Goal: Task Accomplishment & Management: Contribute content

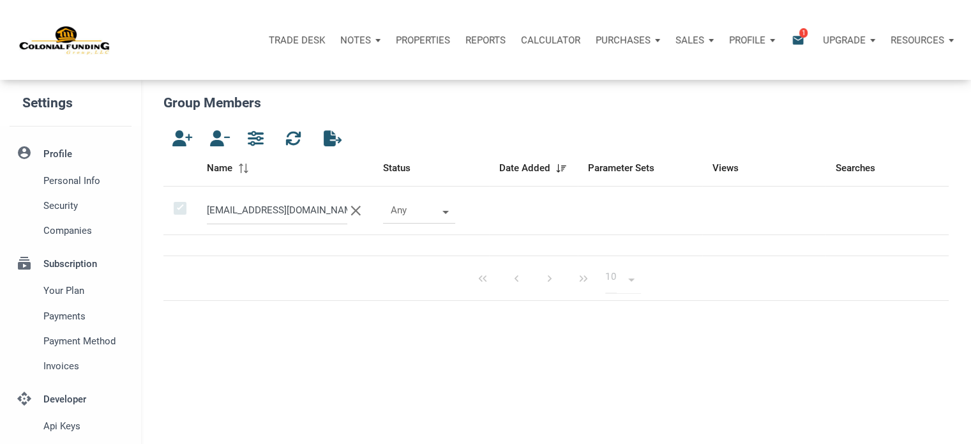
click at [357, 35] on p "Notes" at bounding box center [355, 39] width 31 height 11
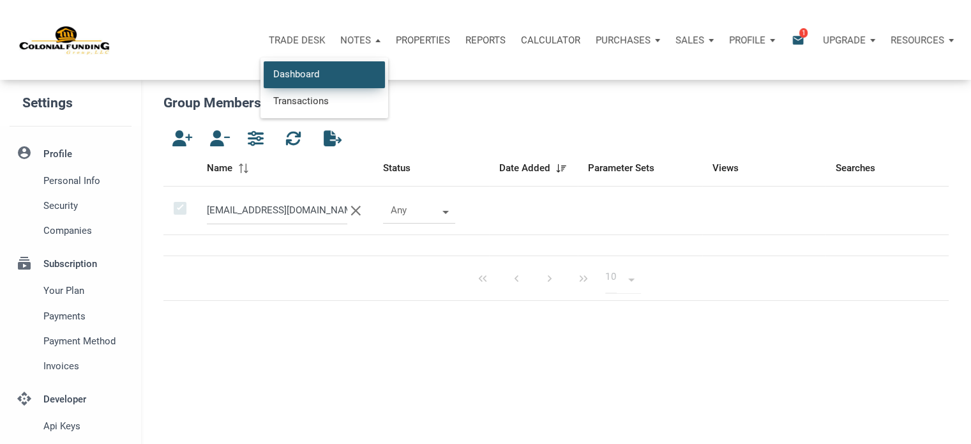
click at [307, 68] on link "Dashboard" at bounding box center [324, 74] width 121 height 26
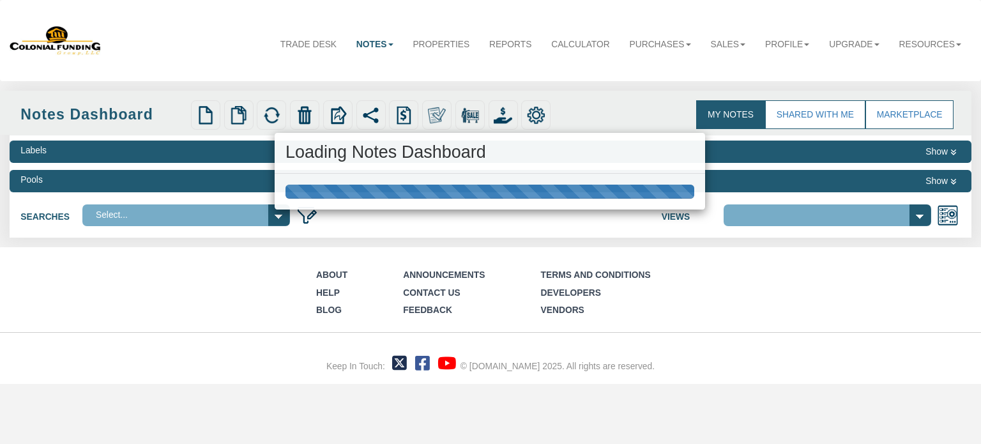
select select "316"
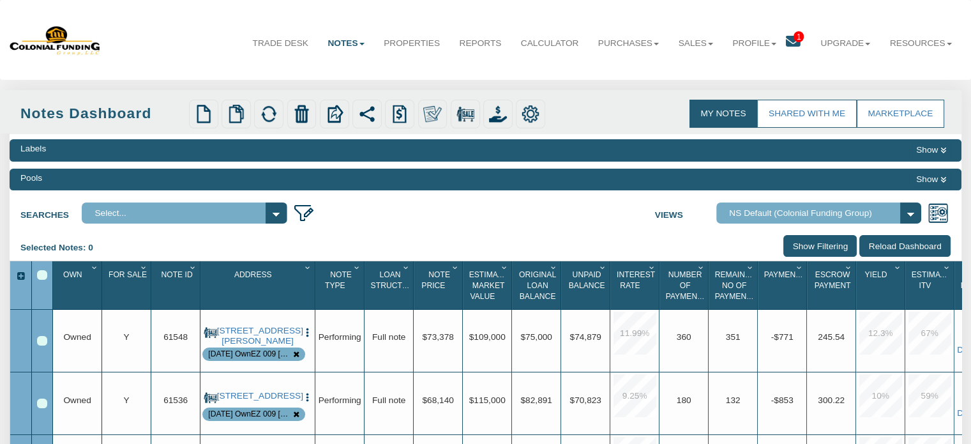
click at [794, 36] on span "1" at bounding box center [799, 36] width 10 height 11
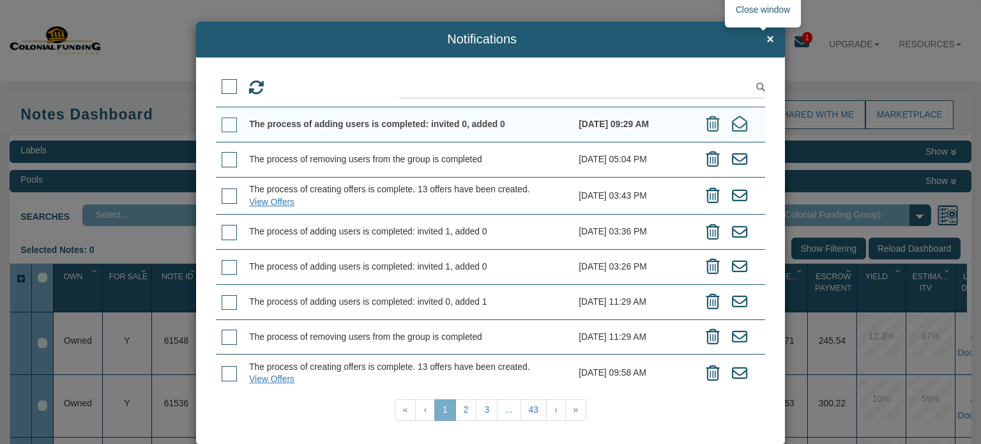
click at [766, 40] on span "×" at bounding box center [770, 40] width 8 height 14
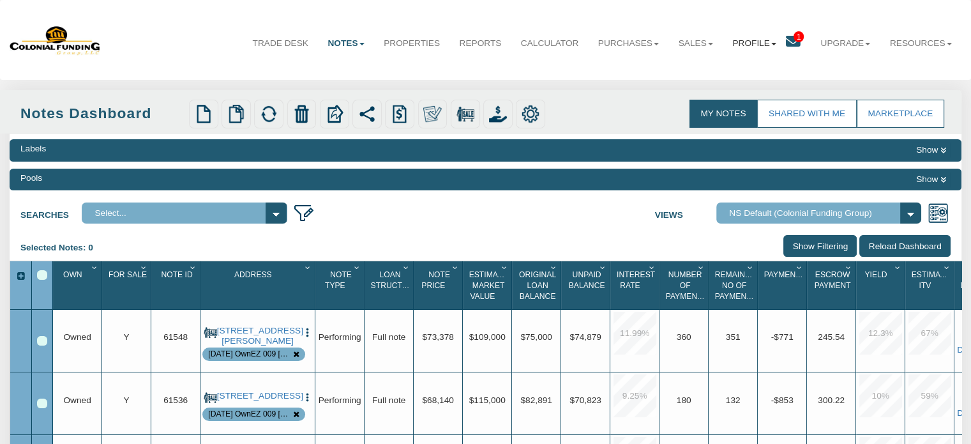
click at [735, 43] on link "Profile" at bounding box center [754, 43] width 63 height 32
click at [723, 75] on link "Settings" at bounding box center [754, 72] width 112 height 17
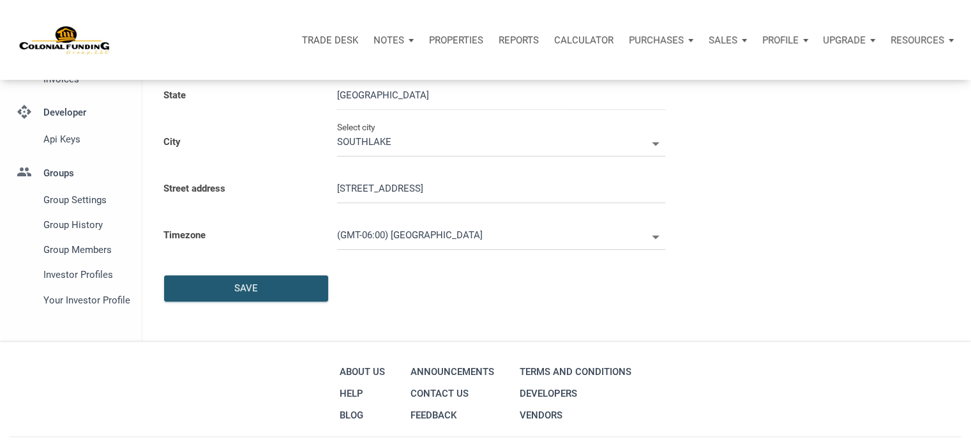
scroll to position [292, 0]
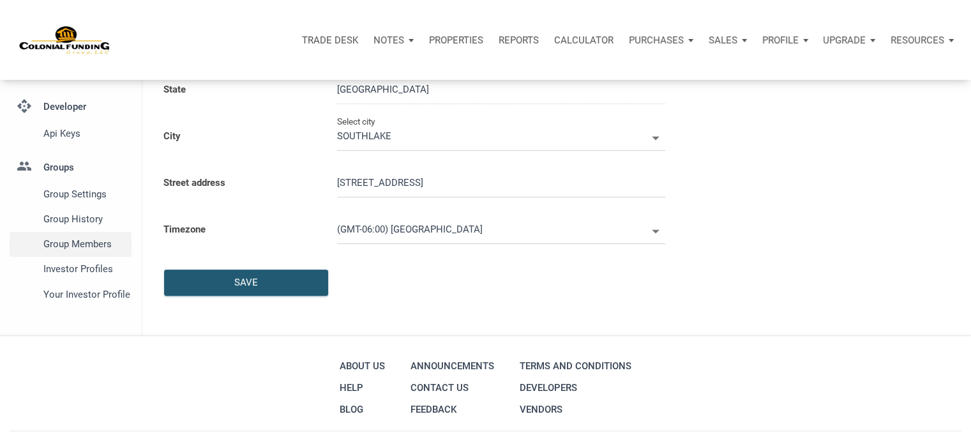
click at [90, 244] on span "Group Members" at bounding box center [84, 243] width 83 height 15
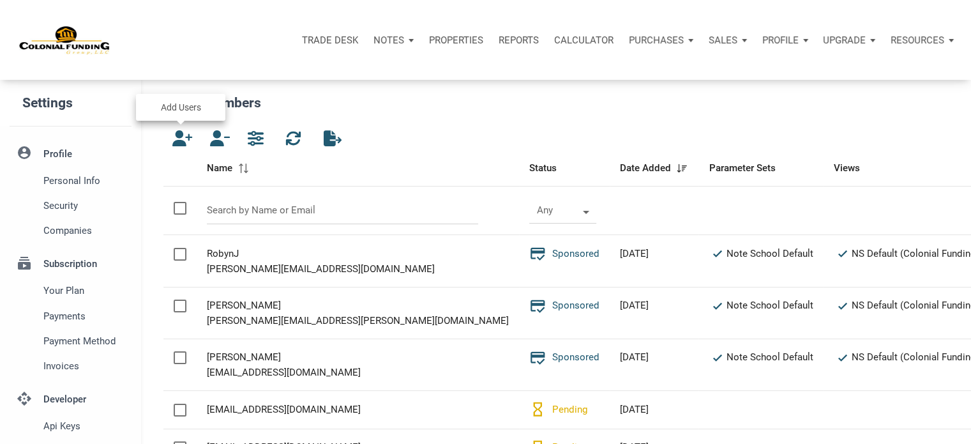
click at [183, 139] on icon "button" at bounding box center [179, 138] width 15 height 16
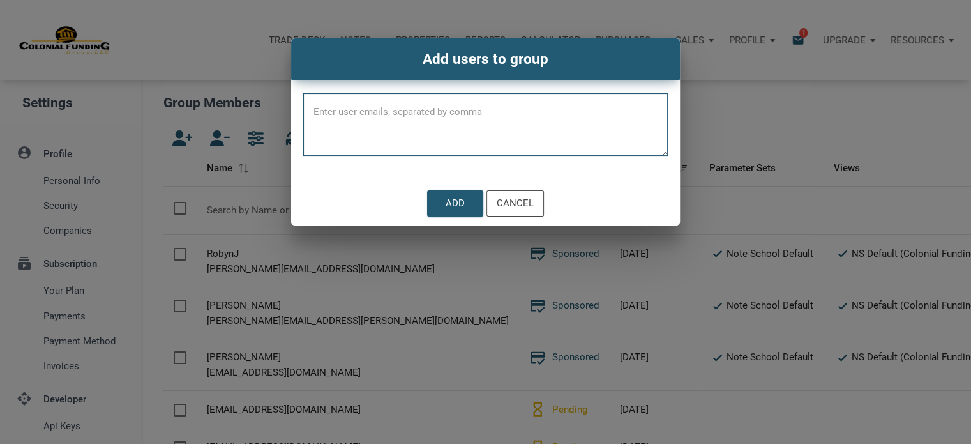
click at [386, 107] on textarea at bounding box center [485, 129] width 365 height 54
paste textarea "4793311"
type textarea "4"
paste textarea "3915homes@gmail.com"
type textarea "3915homes@gmail.com"
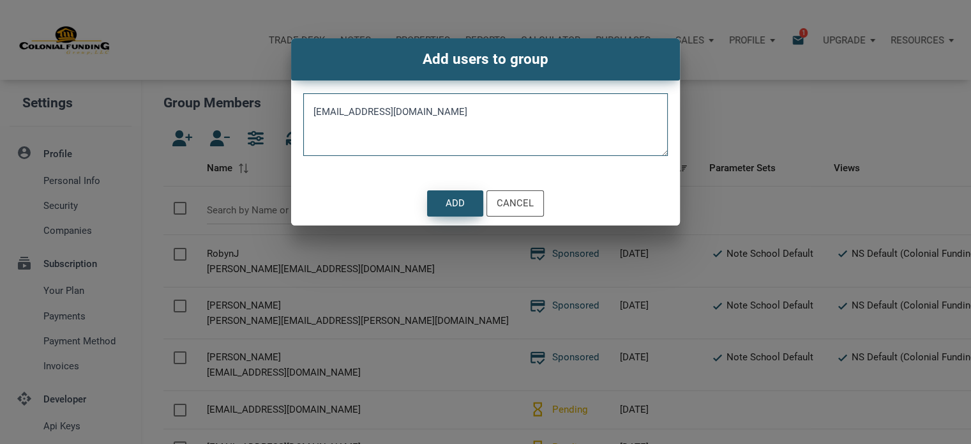
click at [454, 202] on div "Add" at bounding box center [455, 203] width 19 height 15
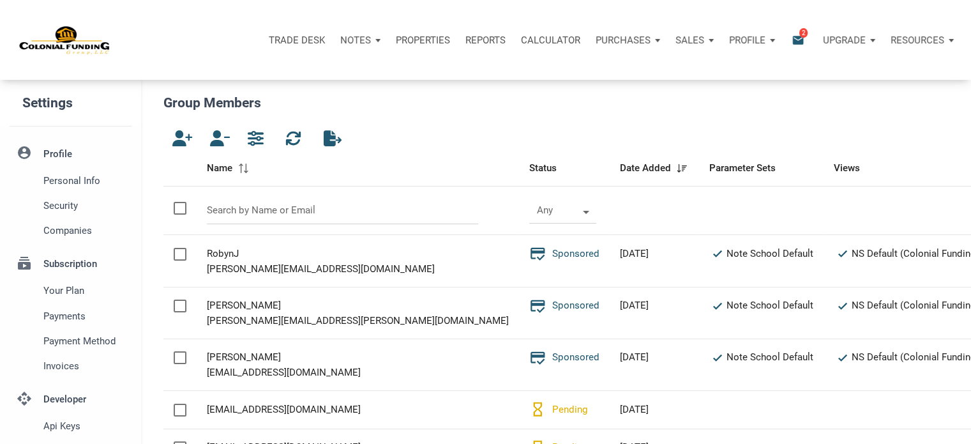
click at [800, 33] on span "2" at bounding box center [803, 32] width 8 height 10
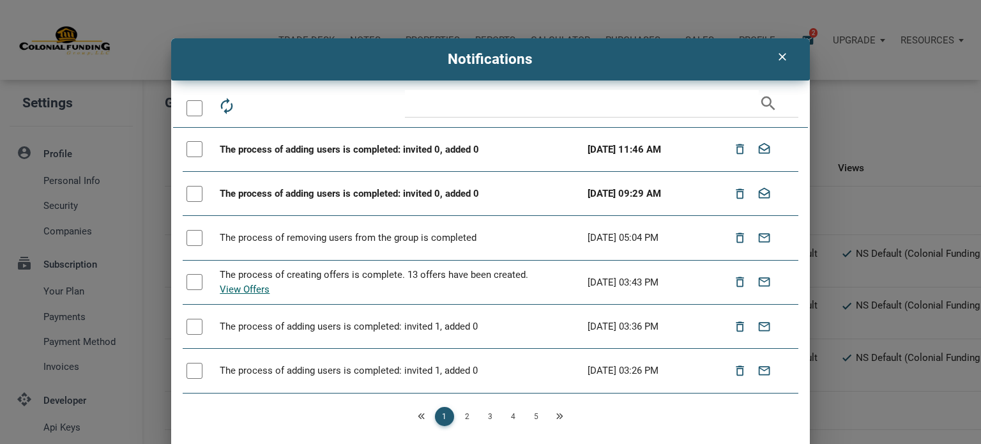
click at [774, 55] on icon "clear" at bounding box center [781, 56] width 15 height 13
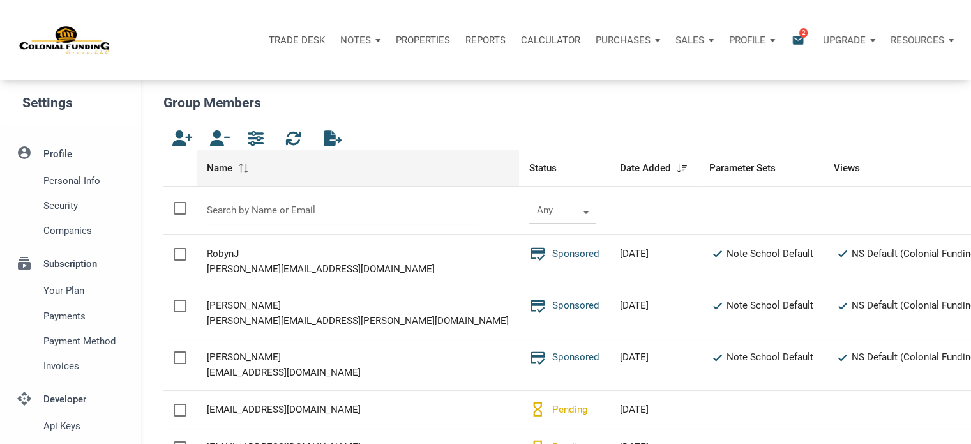
click at [227, 169] on span "Name" at bounding box center [220, 167] width 26 height 15
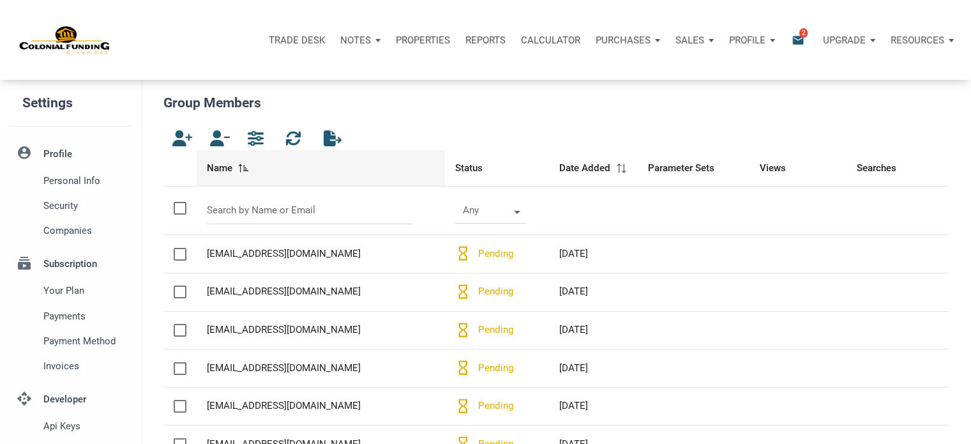
click at [227, 169] on span "Name" at bounding box center [220, 167] width 26 height 15
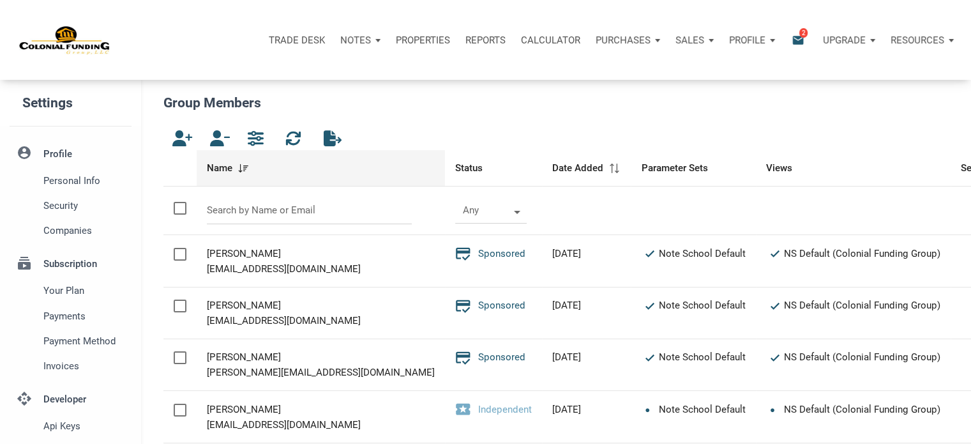
click at [227, 169] on span "Name" at bounding box center [220, 167] width 26 height 15
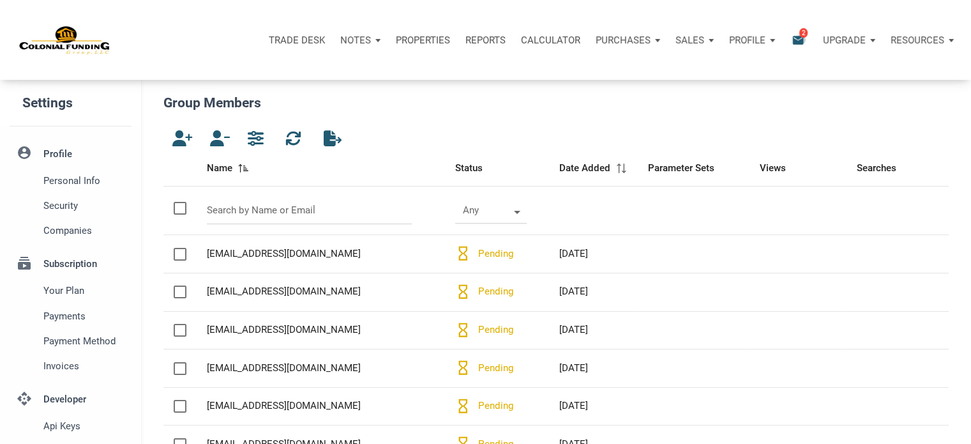
click at [801, 39] on icon "email" at bounding box center [797, 40] width 15 height 15
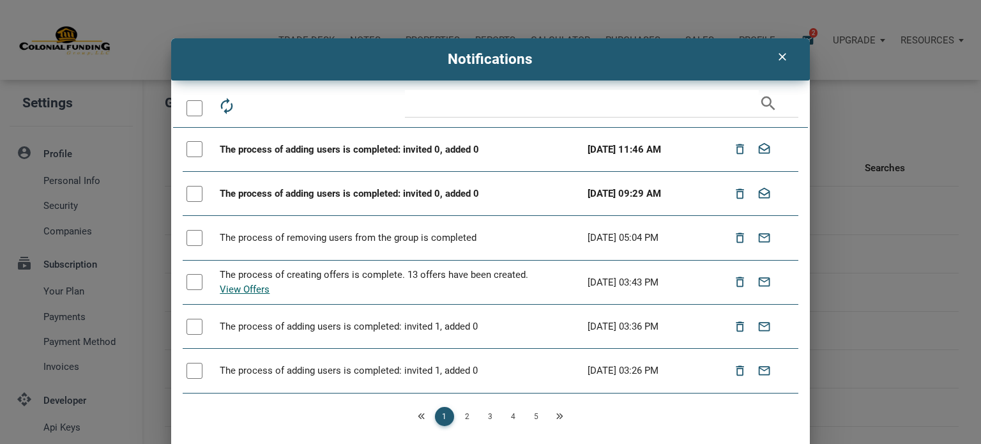
click at [776, 58] on icon "clear" at bounding box center [781, 56] width 15 height 13
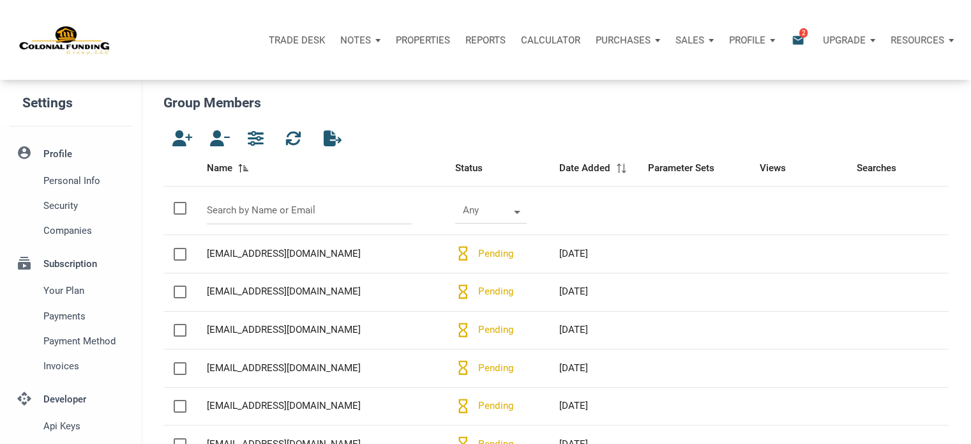
click at [358, 40] on p "Notes" at bounding box center [355, 39] width 31 height 11
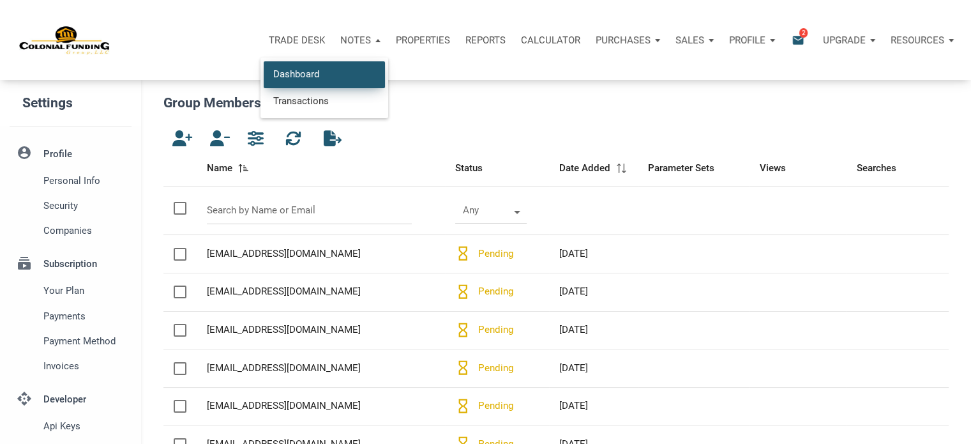
click at [296, 79] on link "Dashboard" at bounding box center [324, 74] width 121 height 26
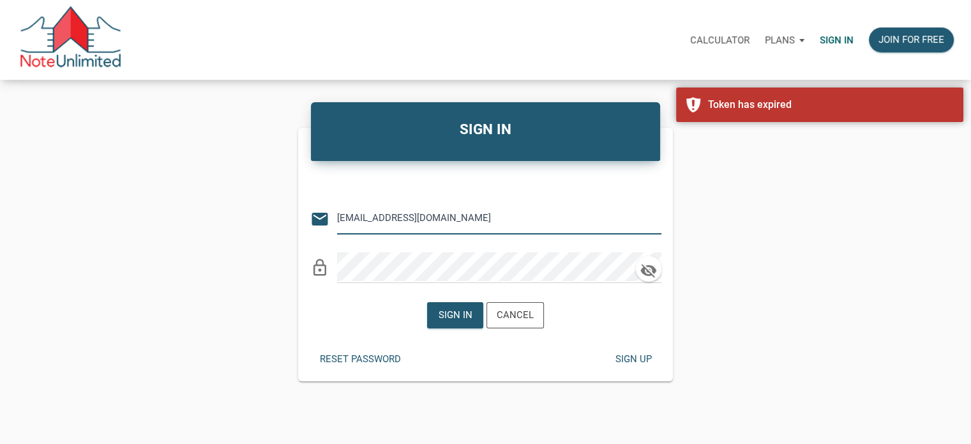
click at [473, 222] on input "Notes@colonialfundinggroup.com" at bounding box center [489, 218] width 305 height 29
type input "monica@mastersnotes.com"
click at [444, 314] on div "Sign in" at bounding box center [456, 315] width 34 height 15
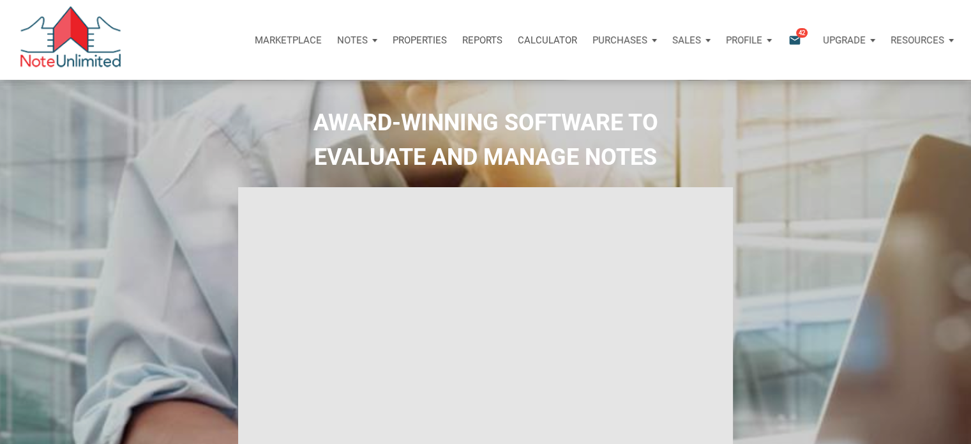
type input "Introduction to new features"
select select
click at [624, 39] on p "Purchases" at bounding box center [619, 39] width 55 height 11
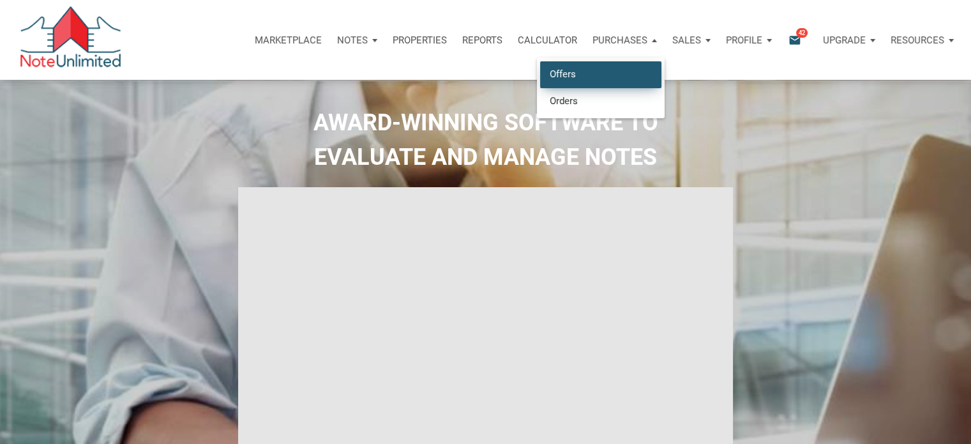
click at [559, 70] on link "Offers" at bounding box center [600, 74] width 121 height 26
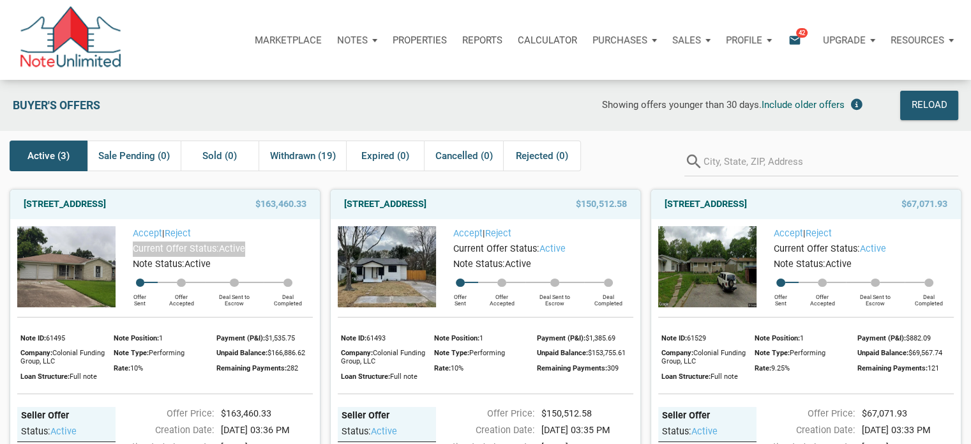
drag, startPoint x: 135, startPoint y: 245, endPoint x: 251, endPoint y: 248, distance: 116.3
click at [251, 248] on div "Current Offer Status: active" at bounding box center [217, 248] width 191 height 15
click at [201, 107] on div "Buyer's Offers" at bounding box center [149, 105] width 287 height 29
click at [792, 38] on icon "email" at bounding box center [794, 40] width 15 height 15
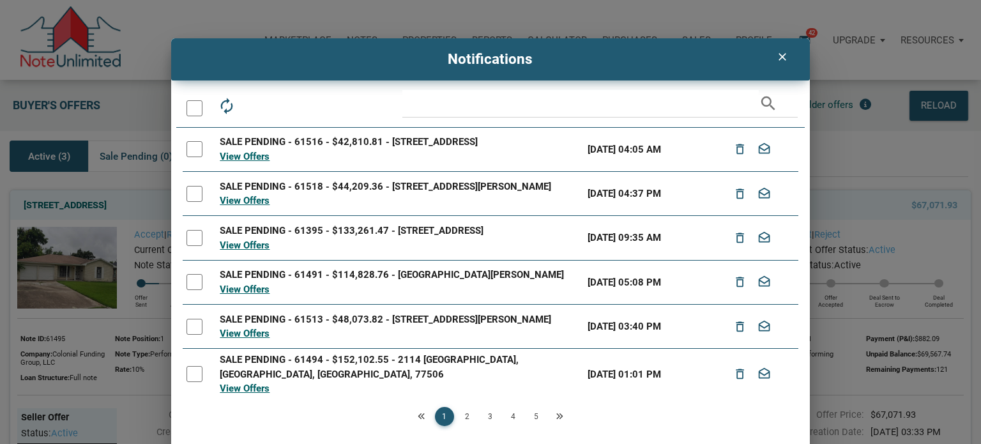
click at [192, 109] on div at bounding box center [194, 108] width 16 height 16
click at [285, 111] on icon "drafts" at bounding box center [284, 106] width 18 height 18
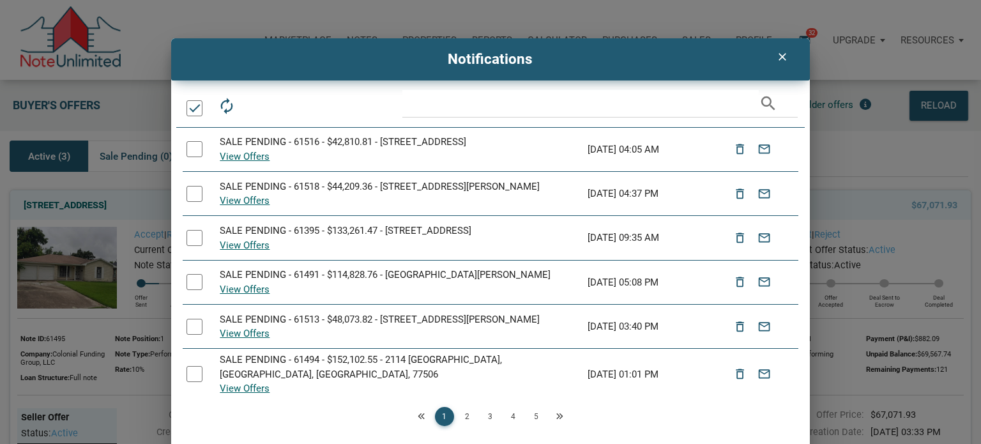
click at [467, 416] on link "2" at bounding box center [467, 416] width 19 height 19
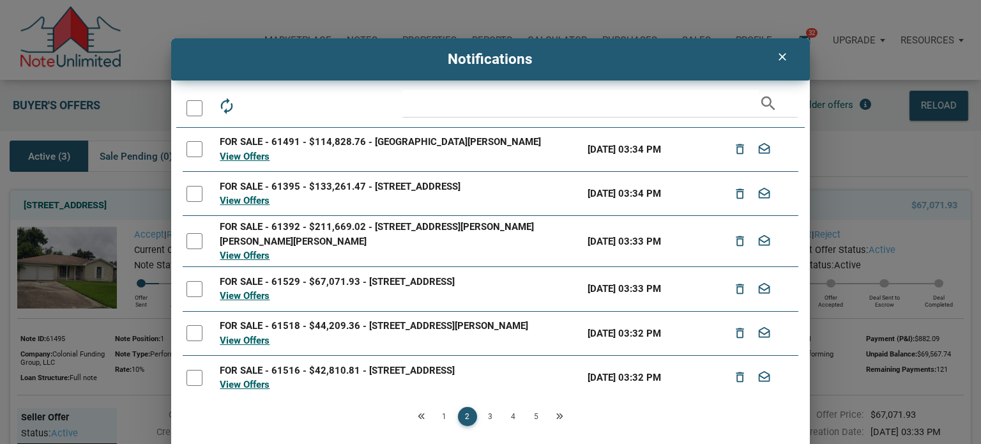
click at [195, 109] on div at bounding box center [194, 108] width 16 height 16
click at [278, 110] on icon "drafts" at bounding box center [284, 106] width 18 height 18
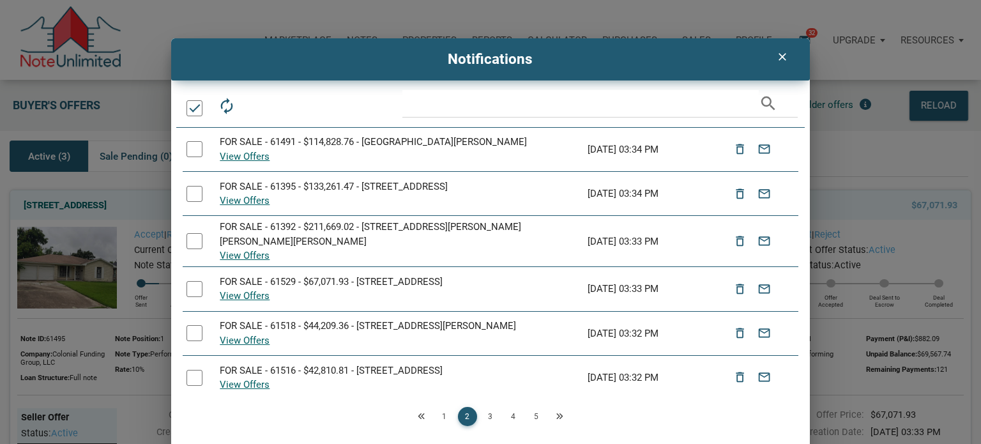
click at [489, 416] on link "3" at bounding box center [490, 416] width 19 height 19
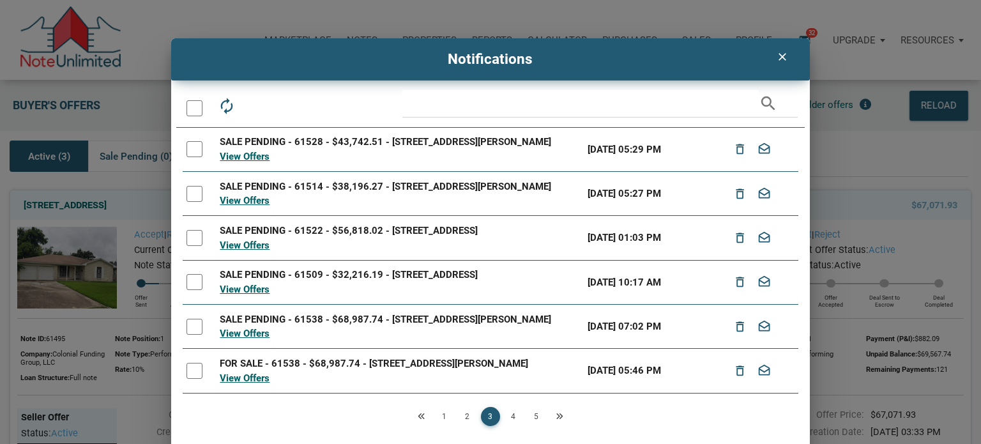
click at [190, 110] on div at bounding box center [194, 108] width 16 height 16
click at [283, 110] on icon "drafts" at bounding box center [284, 106] width 18 height 18
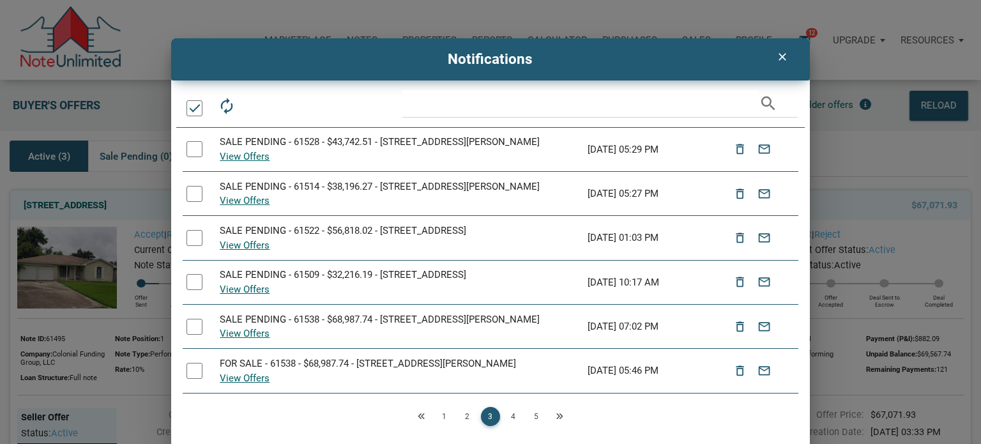
click at [513, 414] on link "4" at bounding box center [513, 416] width 19 height 19
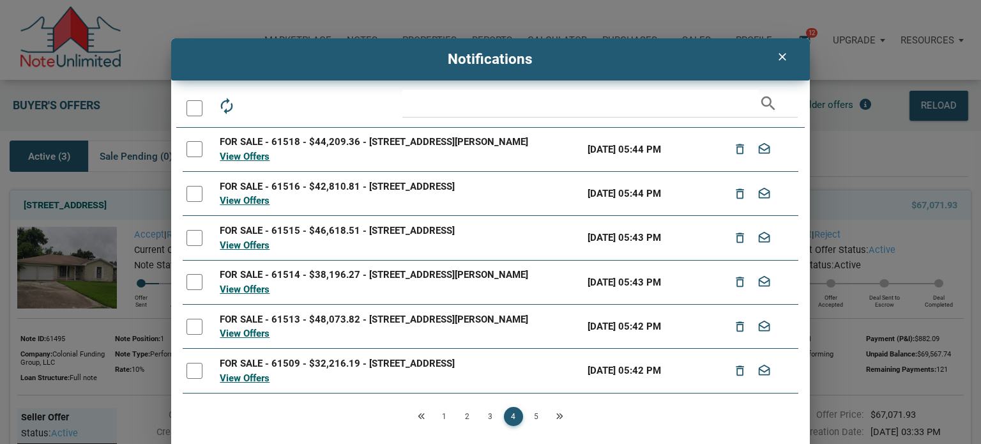
click at [197, 112] on div at bounding box center [194, 108] width 16 height 16
click at [283, 106] on icon "drafts" at bounding box center [284, 106] width 18 height 18
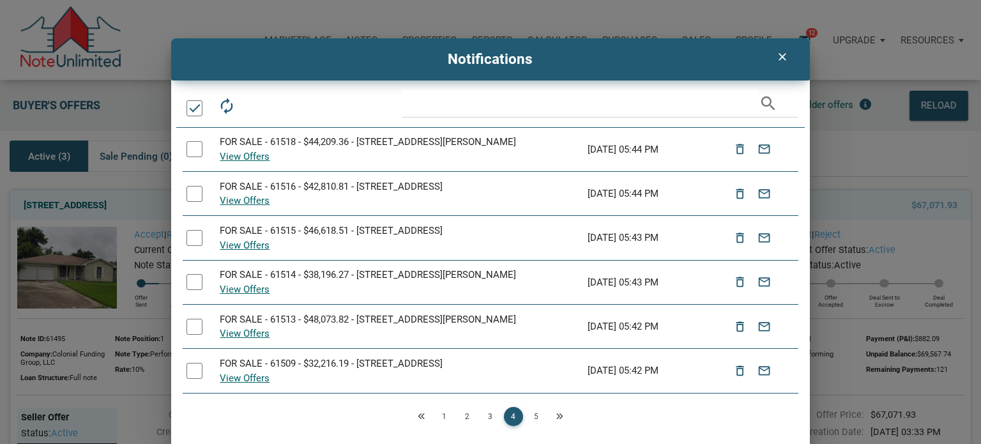
click at [555, 418] on icon "Next" at bounding box center [559, 416] width 8 height 8
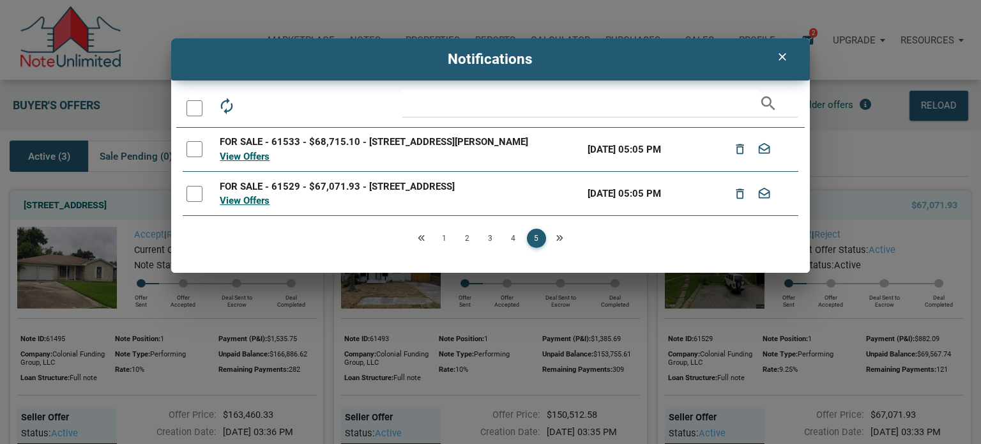
click at [192, 107] on div at bounding box center [194, 108] width 16 height 16
click at [293, 107] on div "drafts" at bounding box center [283, 104] width 29 height 29
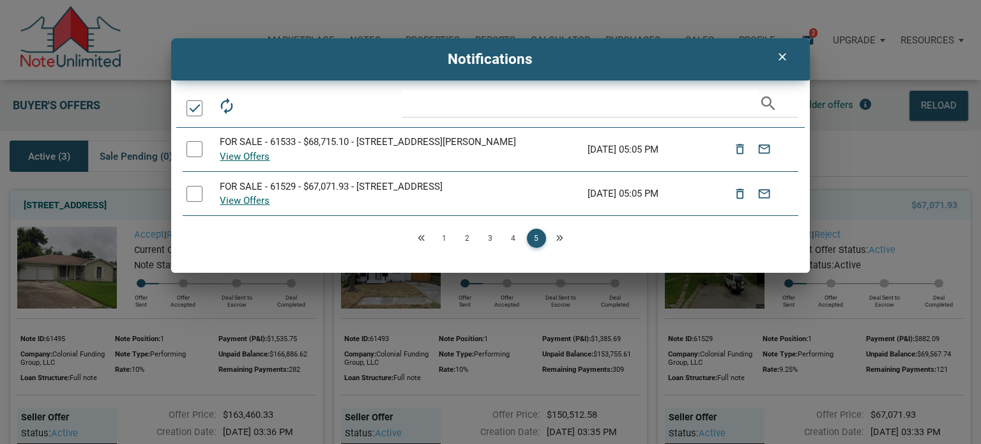
click at [776, 56] on icon "clear" at bounding box center [781, 56] width 15 height 13
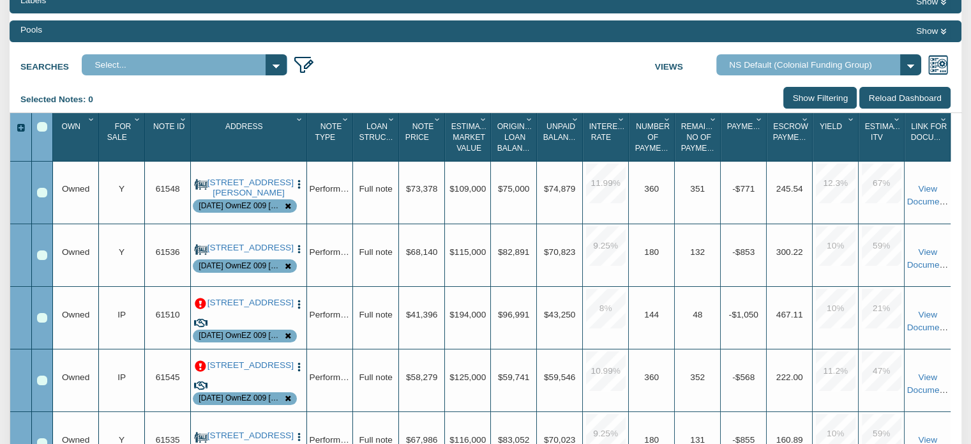
scroll to position [76, 0]
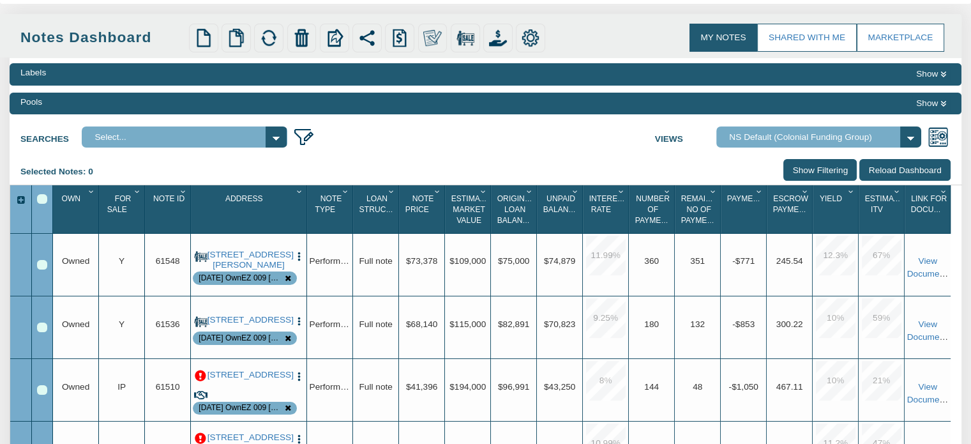
click at [133, 191] on icon "Column Menu" at bounding box center [138, 192] width 12 height 8
click at [802, 172] on input "Show Filtering" at bounding box center [819, 169] width 73 height 21
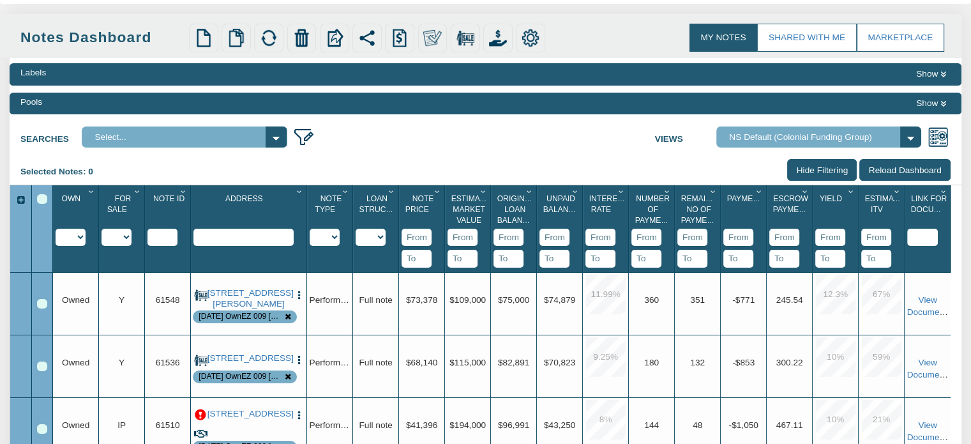
click at [123, 240] on select "Y N IP" at bounding box center [117, 237] width 30 height 17
select select "string:Y"
click at [102, 246] on select "Y N IP" at bounding box center [117, 237] width 30 height 17
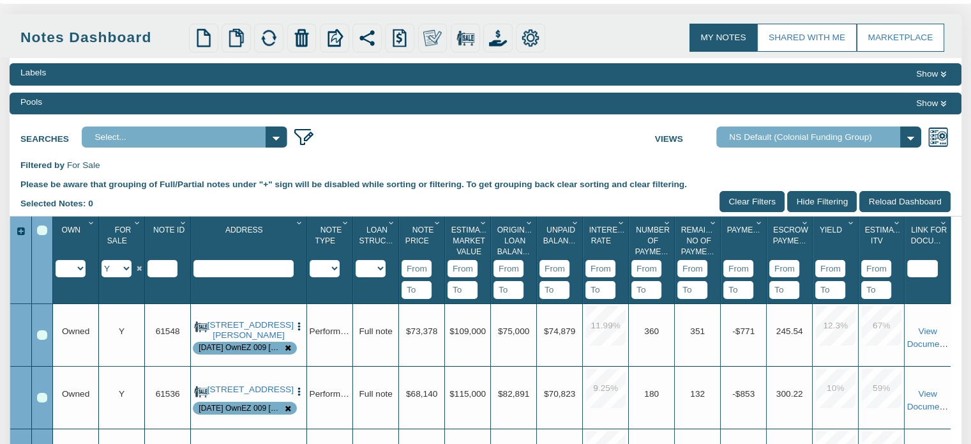
click at [41, 231] on div "Select All" at bounding box center [42, 230] width 10 height 10
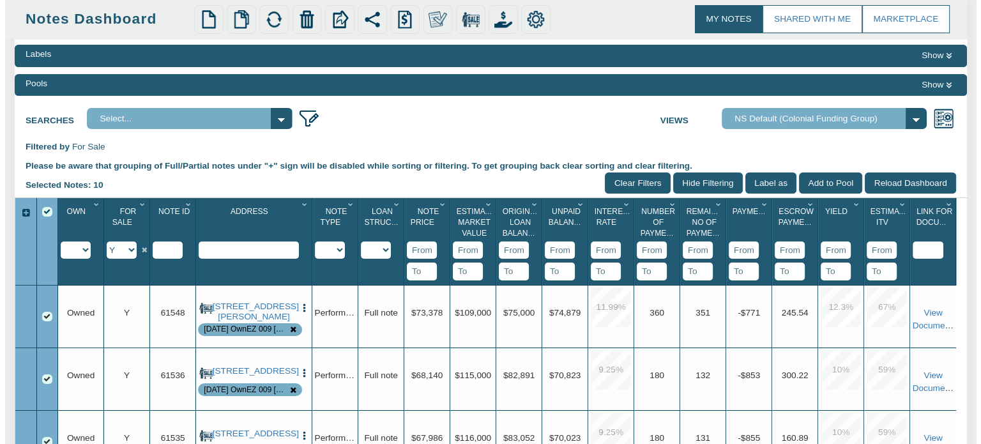
scroll to position [98, 0]
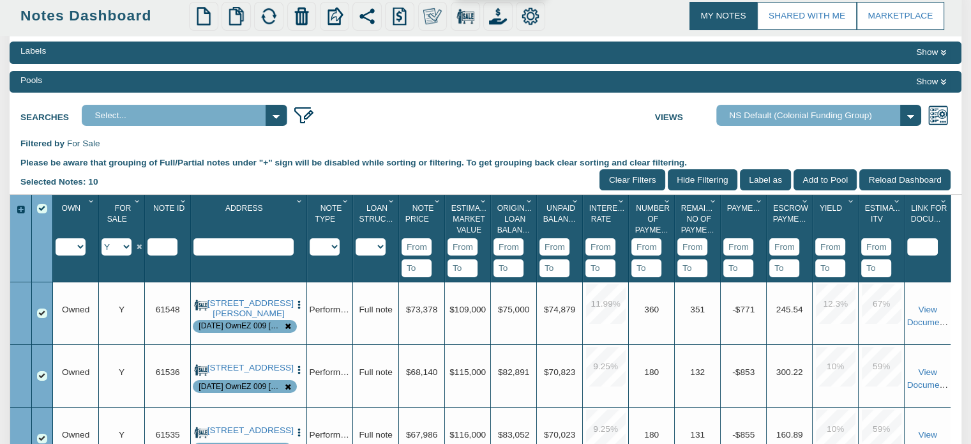
click at [505, 14] on img at bounding box center [498, 16] width 18 height 18
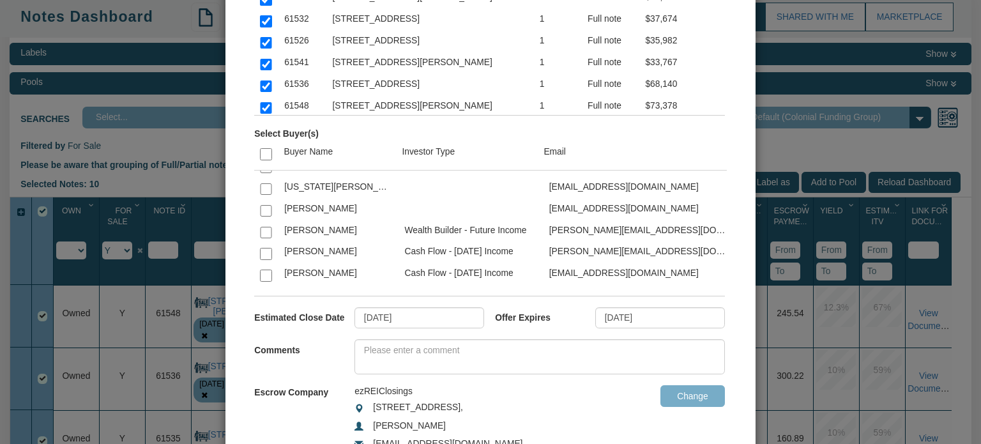
scroll to position [3241, 0]
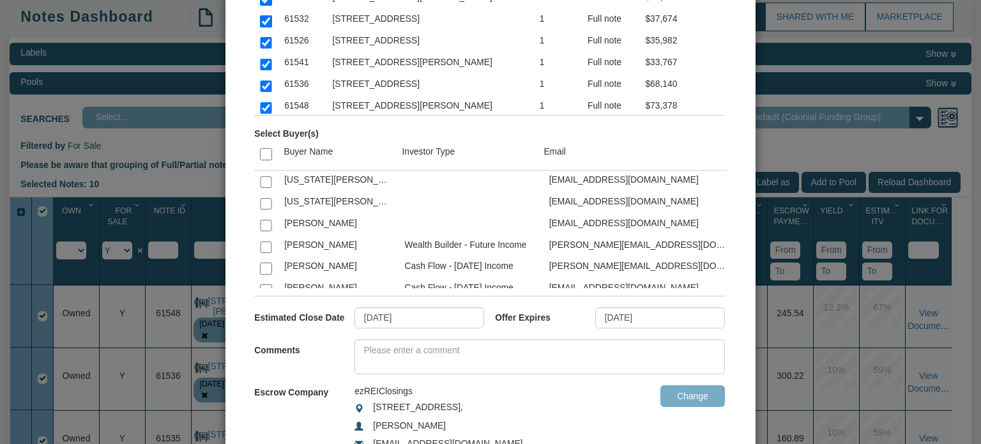
click at [264, 262] on input "checkbox" at bounding box center [265, 267] width 11 height 11
checkbox input "true"
click at [370, 352] on textarea at bounding box center [539, 356] width 370 height 35
type textarea "W"
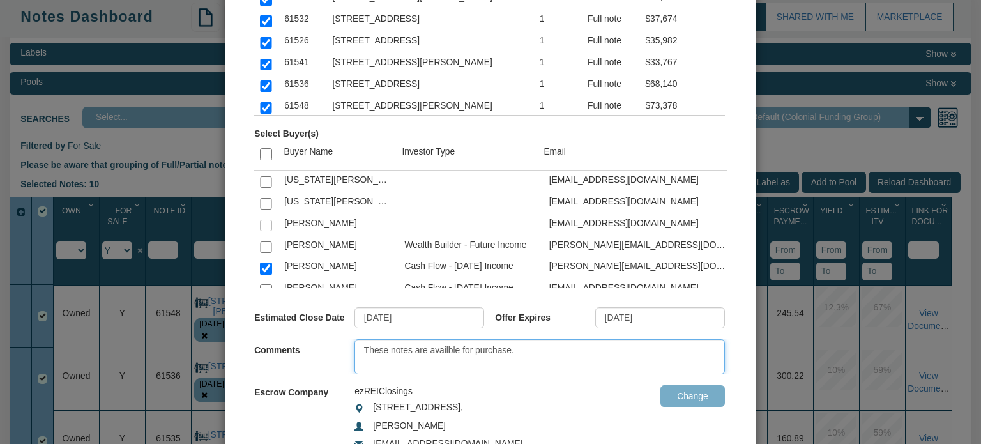
type textarea "These notes are availble for purchase."
click at [655, 318] on input "[DATE]" at bounding box center [660, 318] width 130 height 22
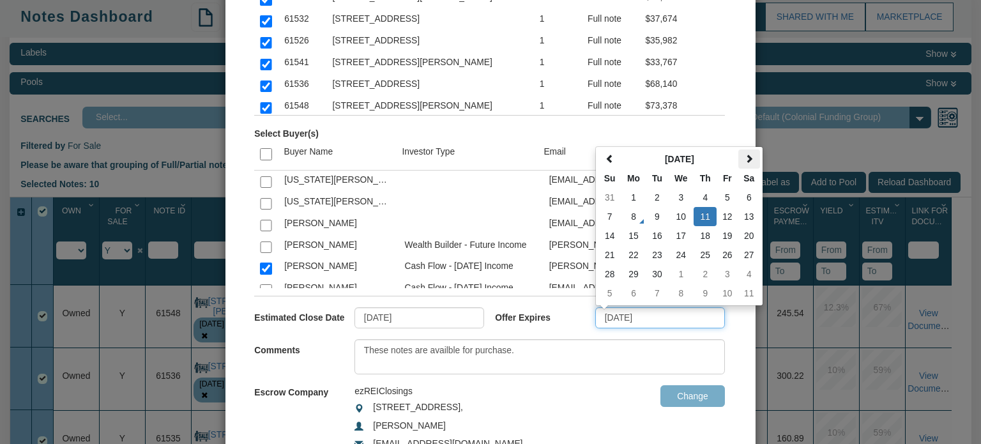
click at [744, 155] on span at bounding box center [748, 159] width 9 height 9
click at [721, 270] on td "31" at bounding box center [727, 273] width 22 height 19
type input "[DATE]"
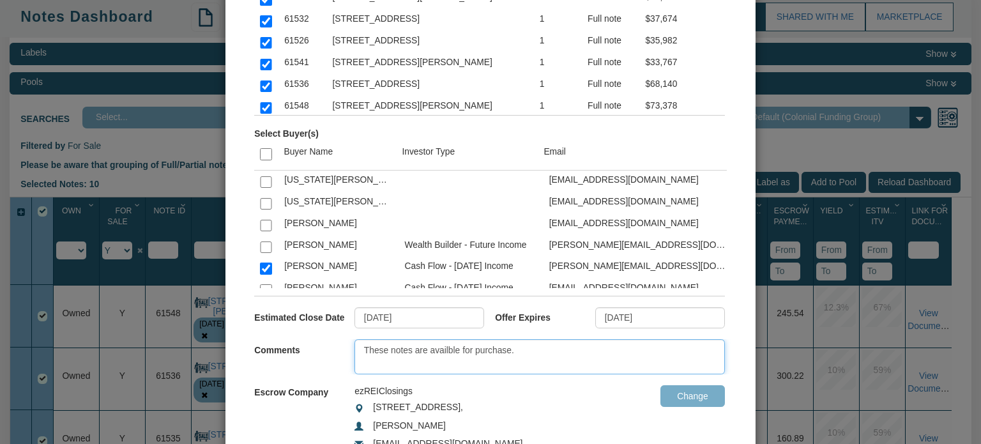
click at [537, 350] on textarea "These notes are availble for purchase." at bounding box center [539, 356] width 370 height 35
type textarea "These notes are availble for purchase. May want to pick 2-3 to review on the de…"
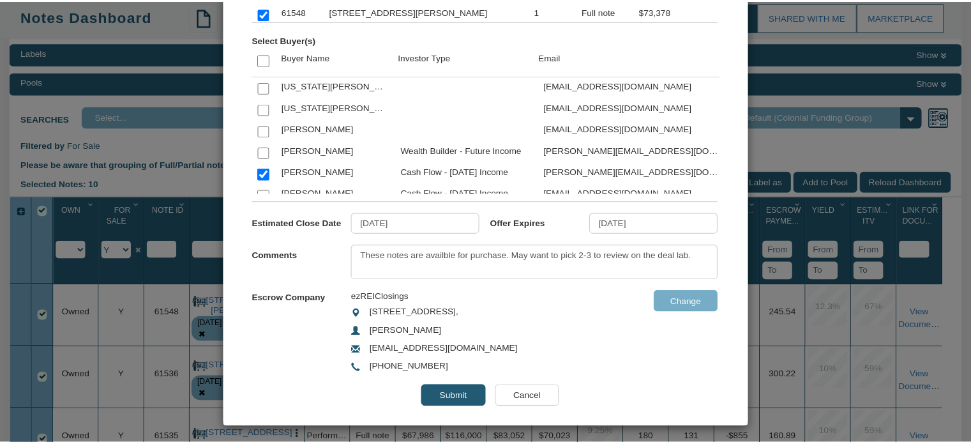
scroll to position [244, 0]
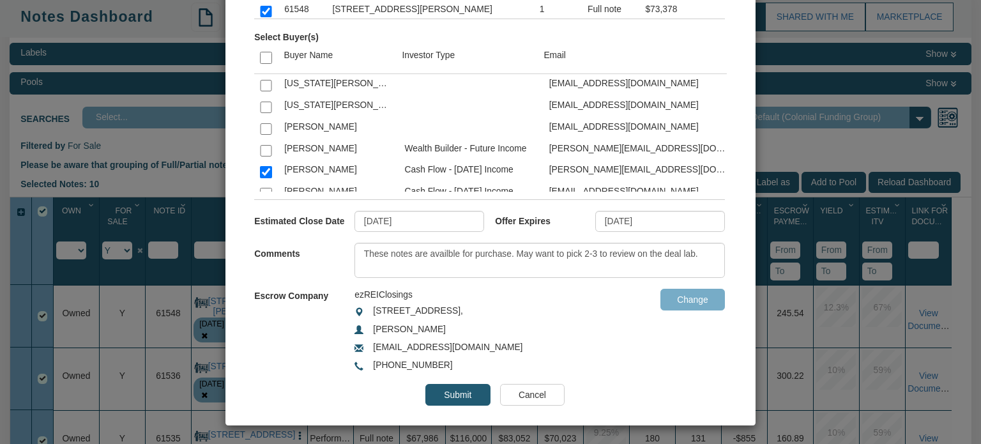
click at [449, 391] on input "Submit" at bounding box center [457, 395] width 64 height 22
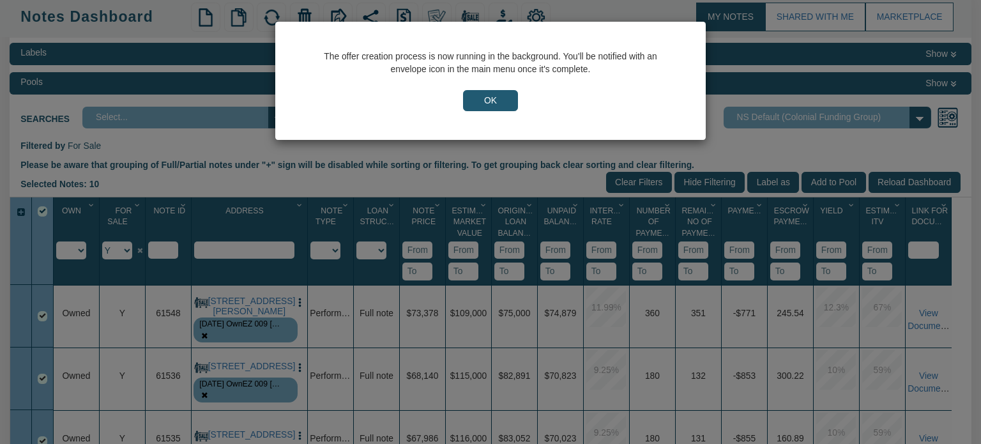
click at [491, 102] on input "OK" at bounding box center [490, 101] width 55 height 22
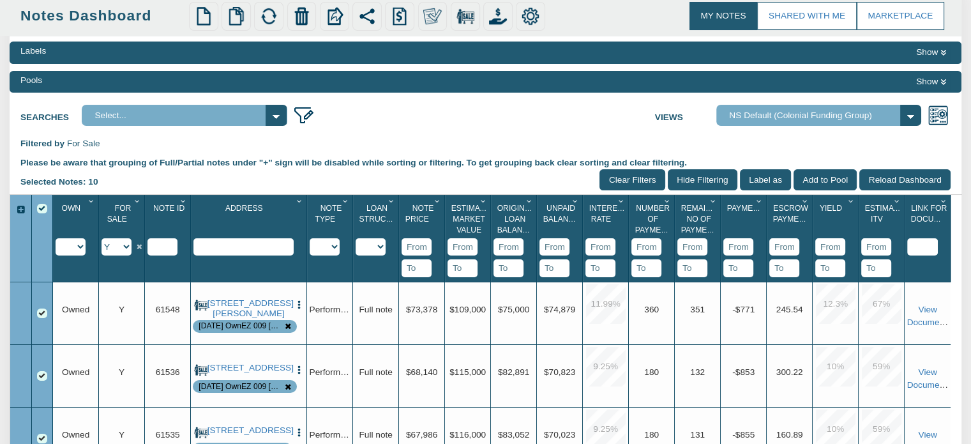
scroll to position [0, 0]
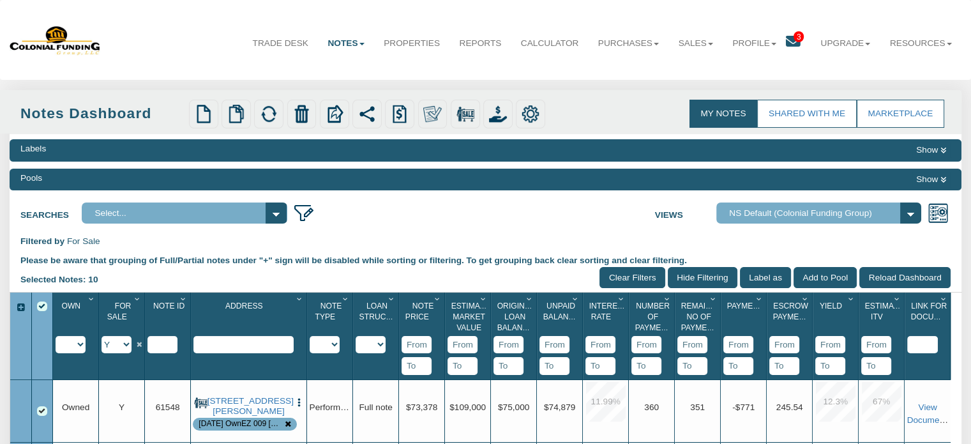
click at [792, 40] on icon at bounding box center [793, 41] width 15 height 15
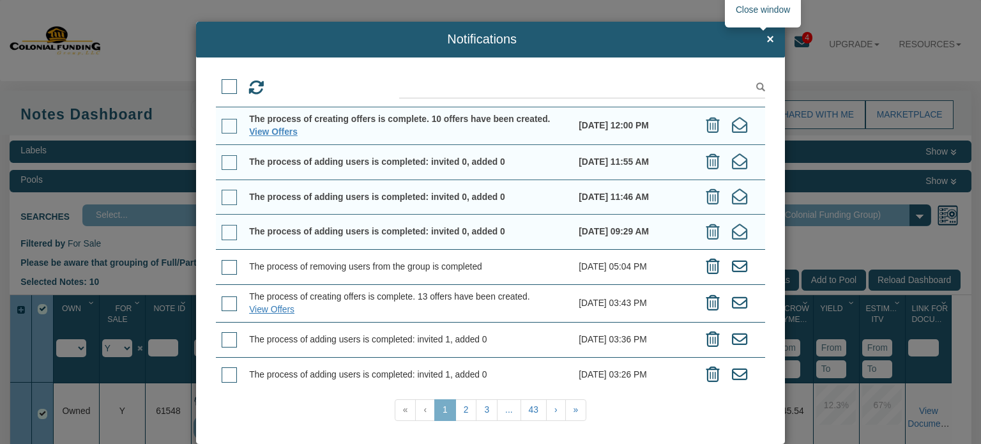
click at [766, 40] on span "×" at bounding box center [770, 40] width 8 height 14
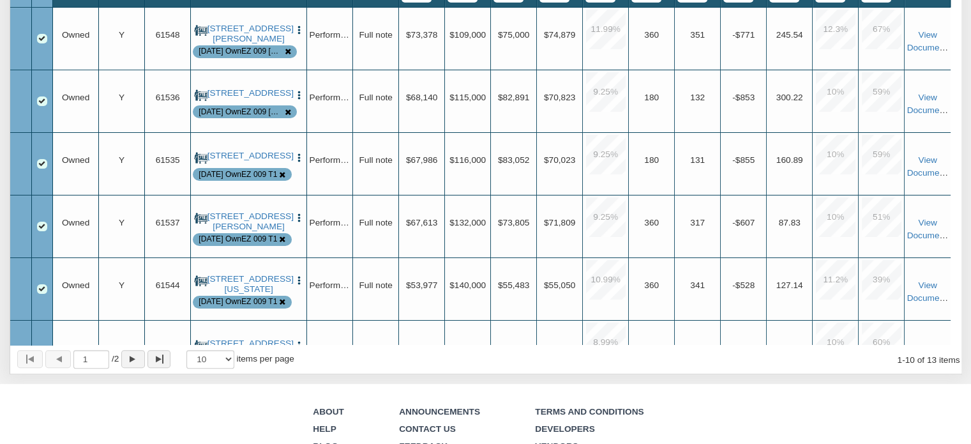
scroll to position [398, 0]
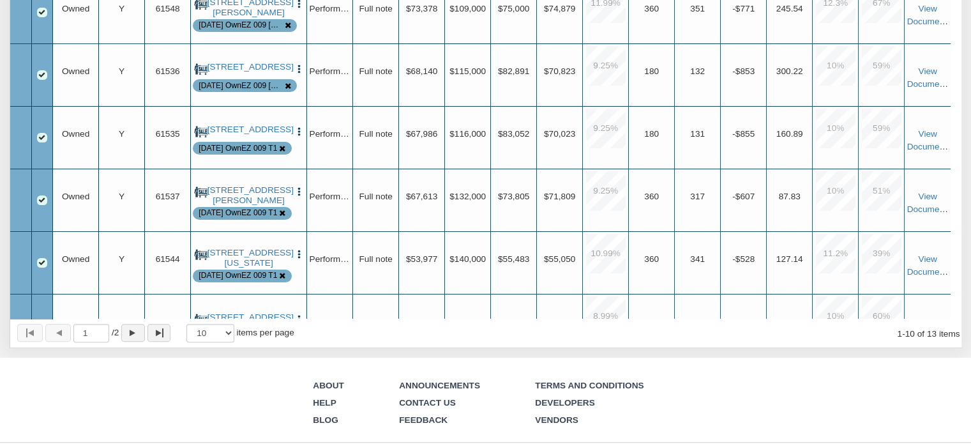
click at [239, 330] on div "10 25 50 100 items per page" at bounding box center [240, 333] width 121 height 25
click at [234, 333] on select "10 25 50 100" at bounding box center [210, 333] width 48 height 19
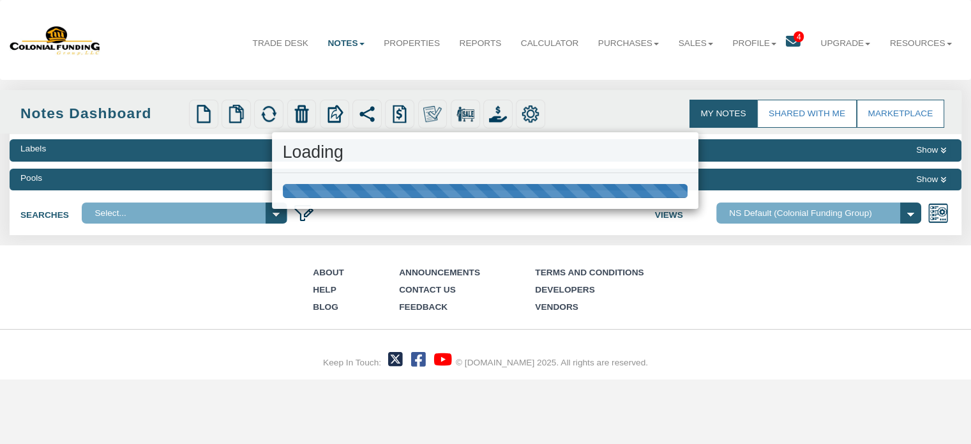
scroll to position [0, 0]
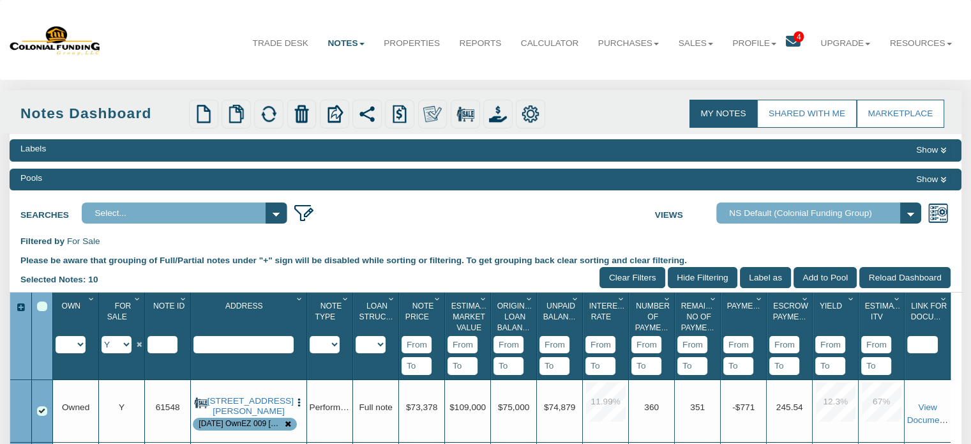
click at [43, 306] on div "Select All" at bounding box center [42, 306] width 10 height 10
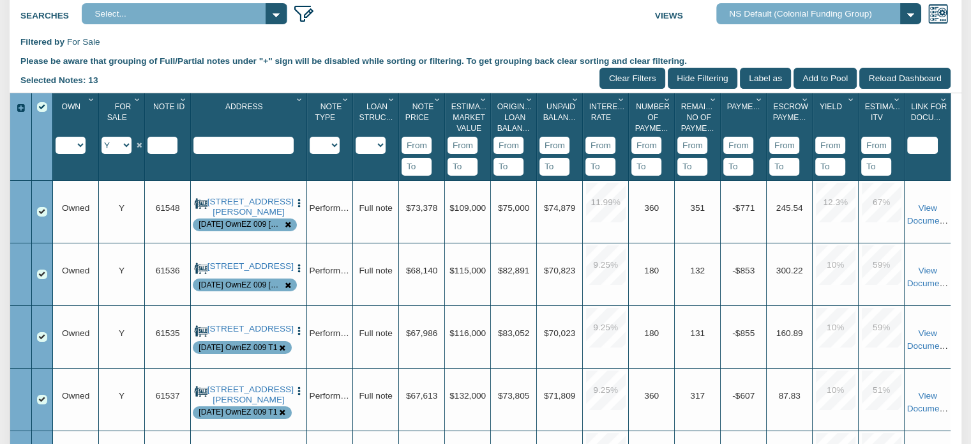
scroll to position [193, 0]
